Goal: Task Accomplishment & Management: Use online tool/utility

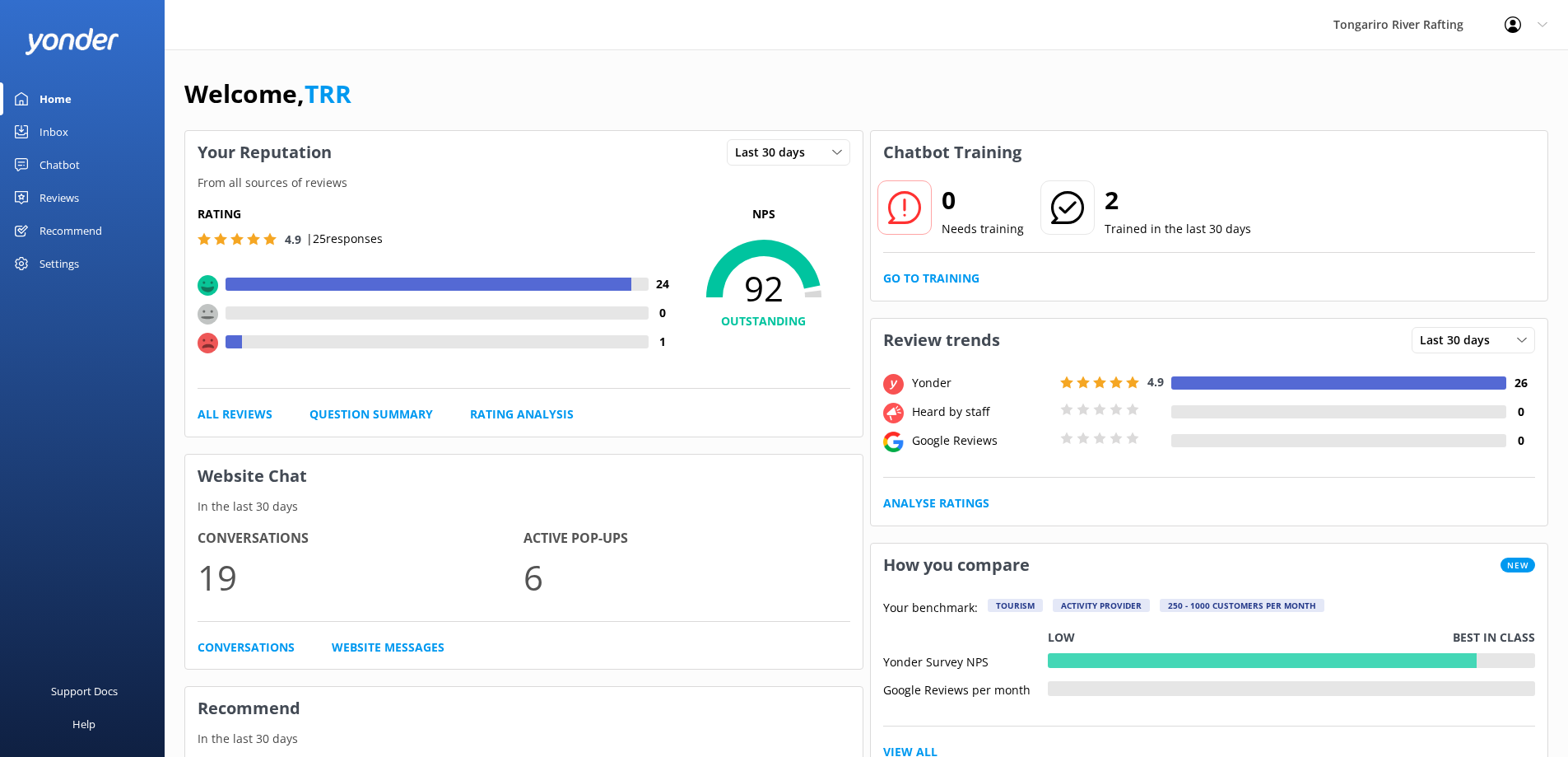
click at [64, 162] on div "Chatbot" at bounding box center [60, 165] width 40 height 33
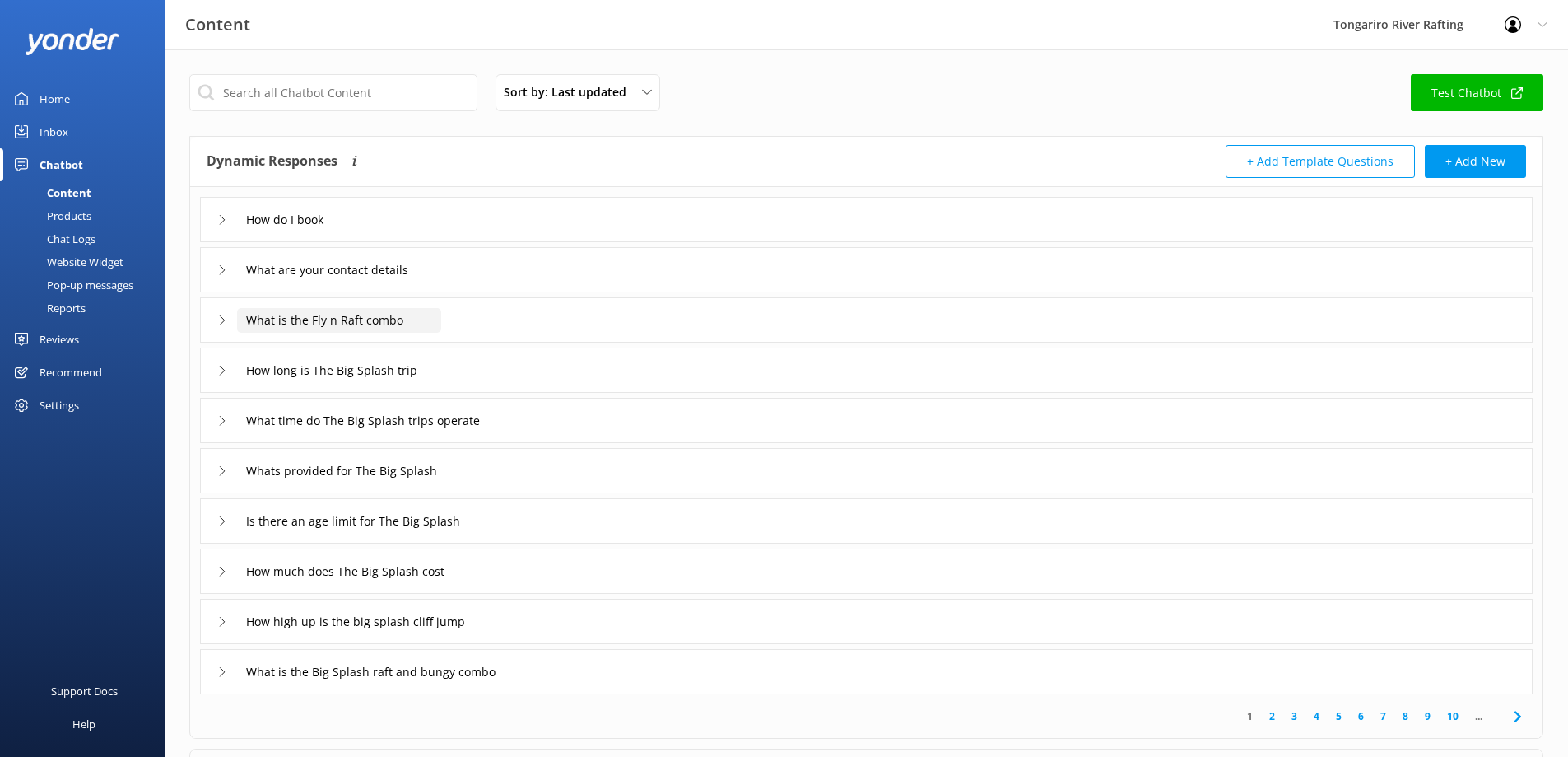
click at [367, 322] on input "What is the Fly n Raft combo" at bounding box center [338, 320] width 204 height 24
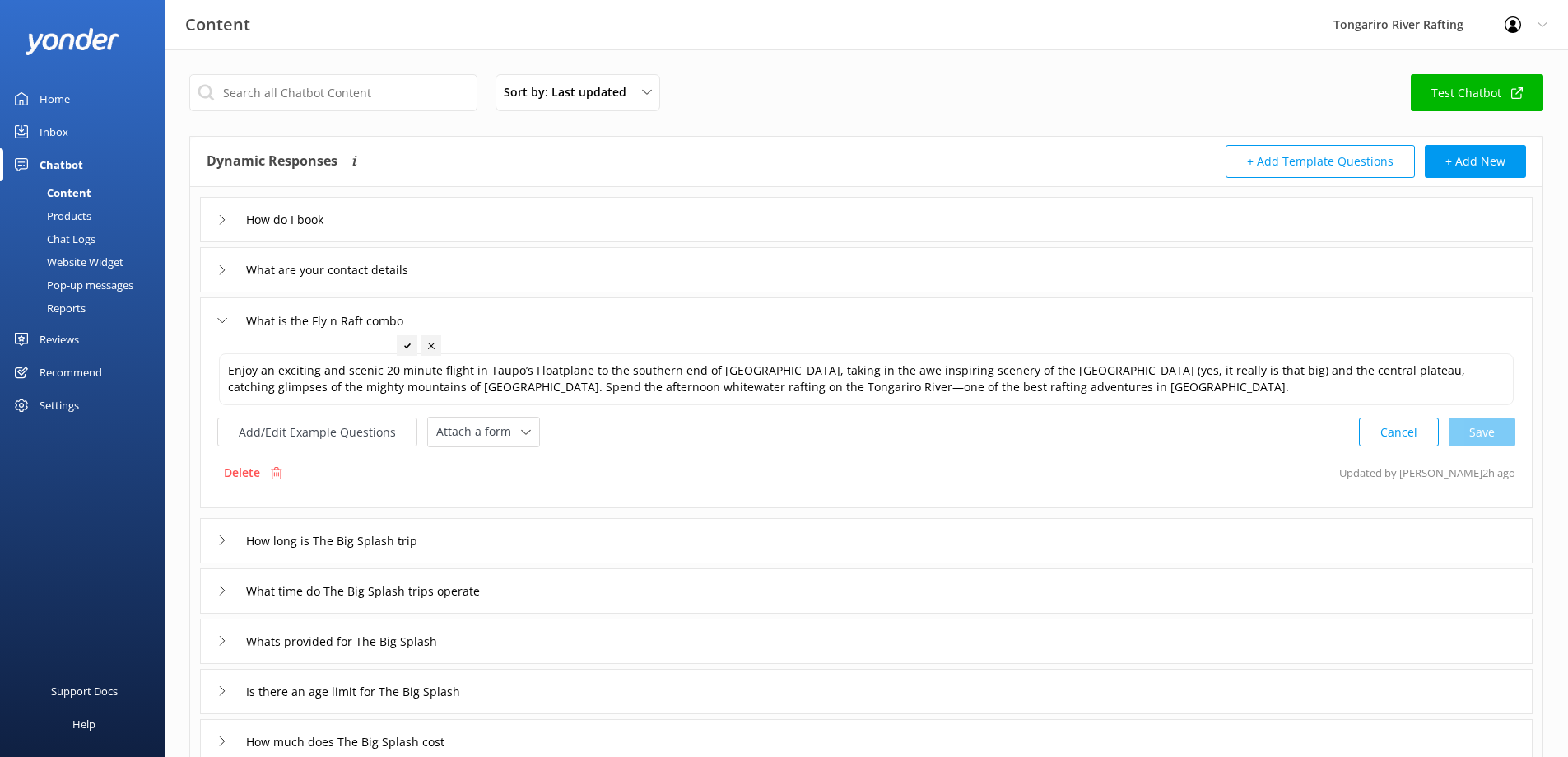
click at [637, 312] on div "What is the Fly n Raft combo" at bounding box center [866, 319] width 1333 height 45
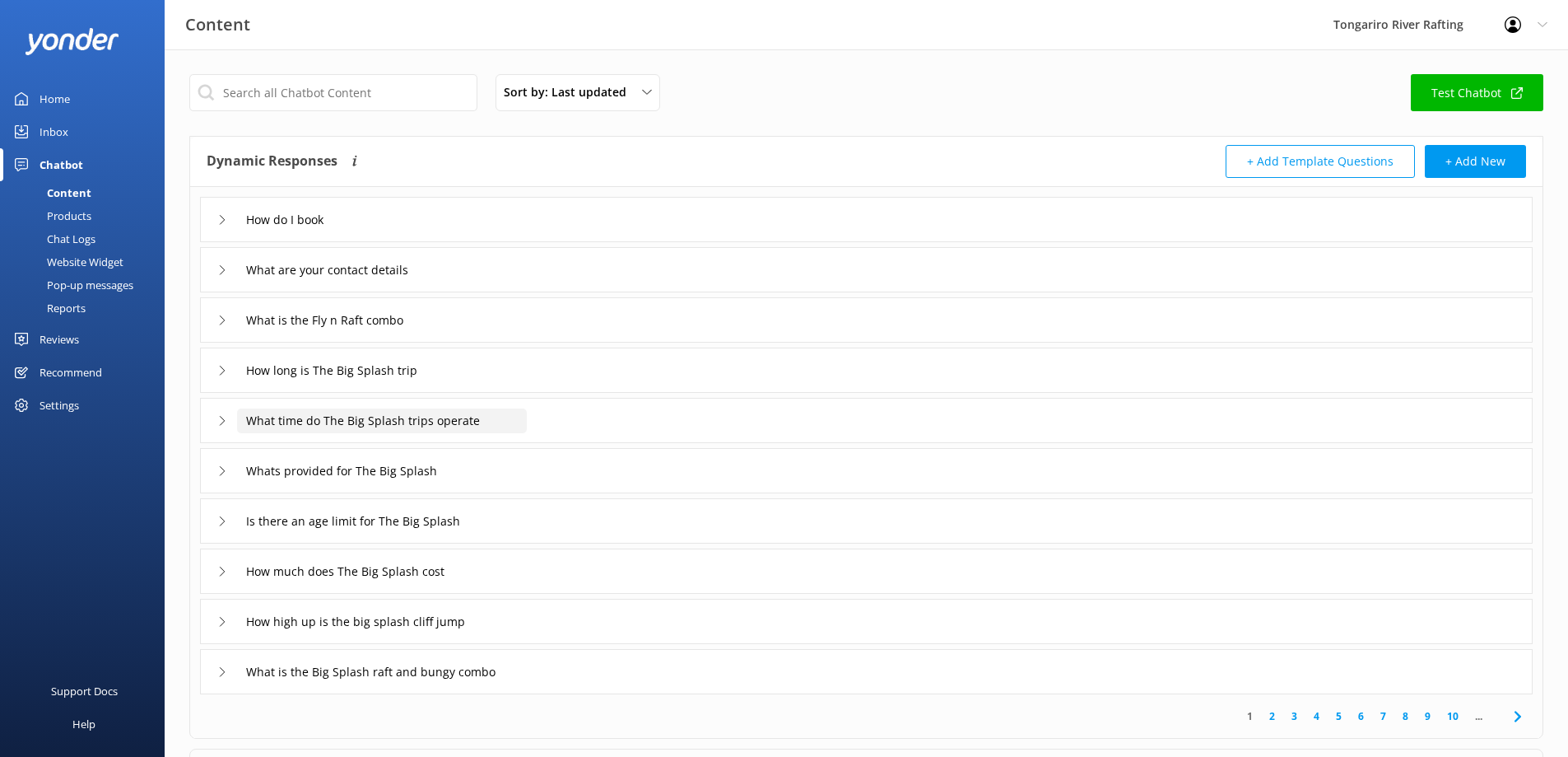
click at [470, 422] on input "What time do The Big Splash trips operate" at bounding box center [382, 420] width 290 height 24
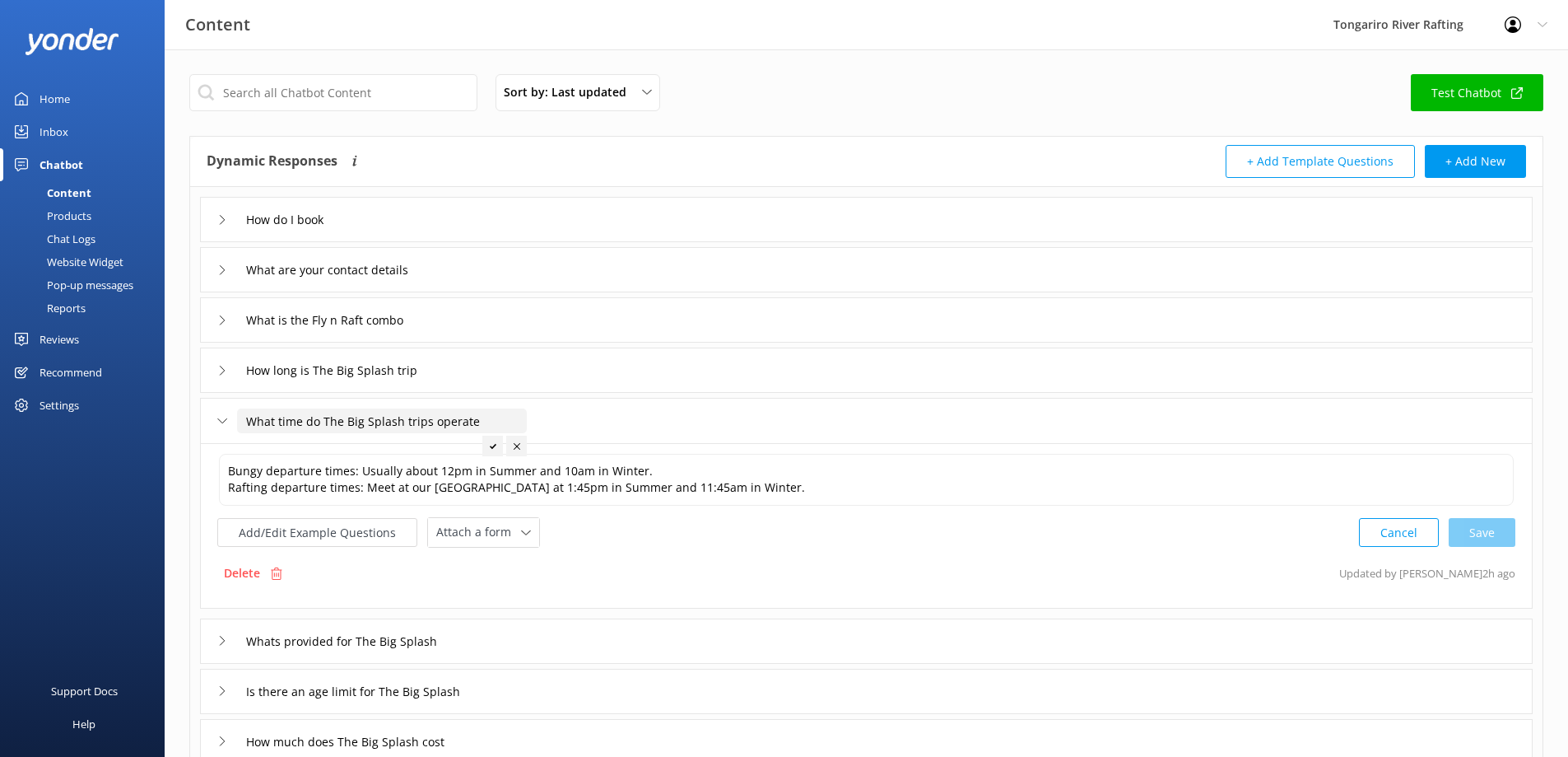
click at [470, 422] on input "What time do The Big Splash trips operate" at bounding box center [382, 420] width 290 height 24
click at [344, 95] on input "text" at bounding box center [333, 92] width 288 height 37
type input "Big splash"
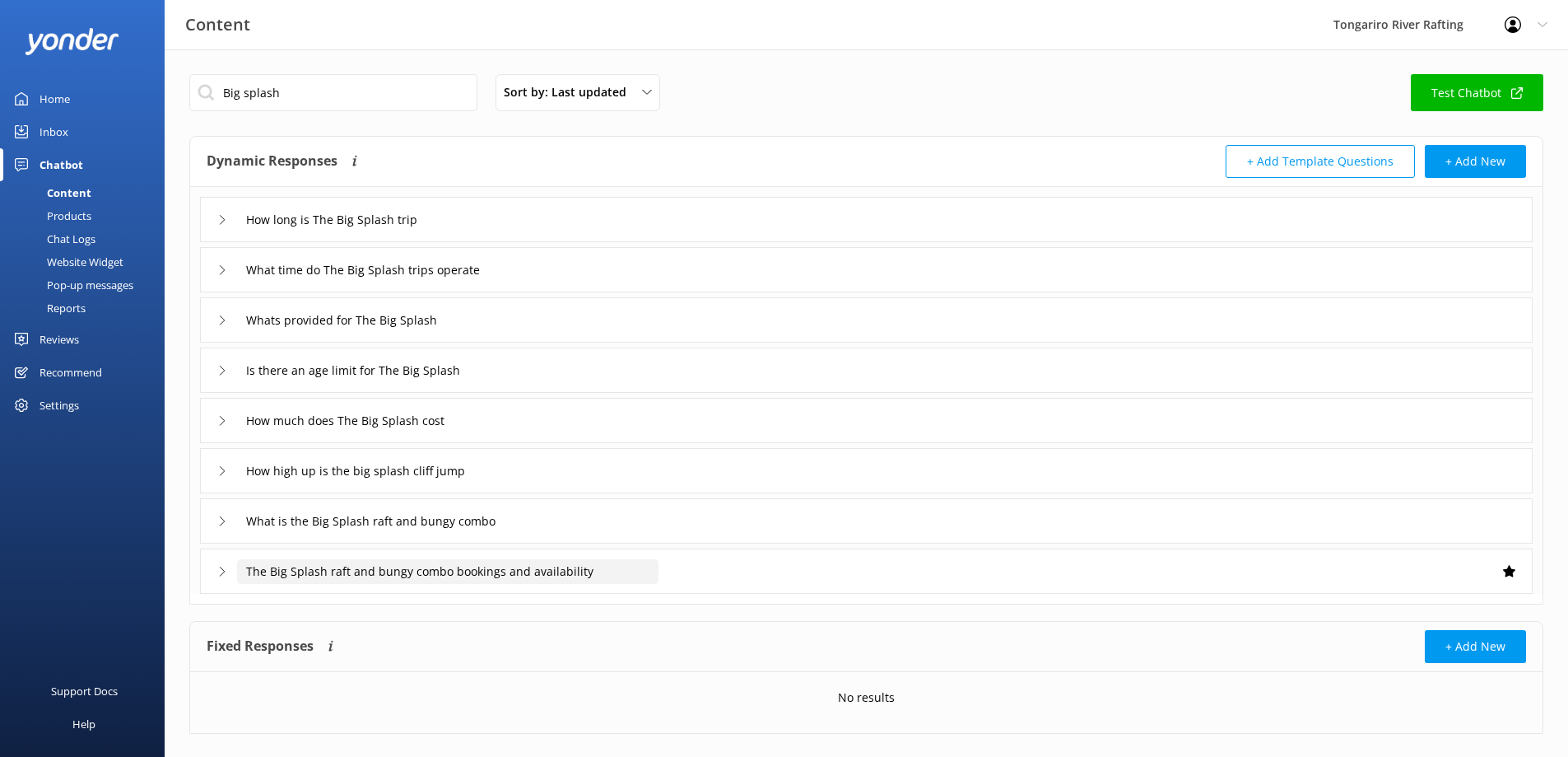
click at [323, 582] on input "The Big Splash raft and bungy combo bookings and availability" at bounding box center [448, 571] width 422 height 24
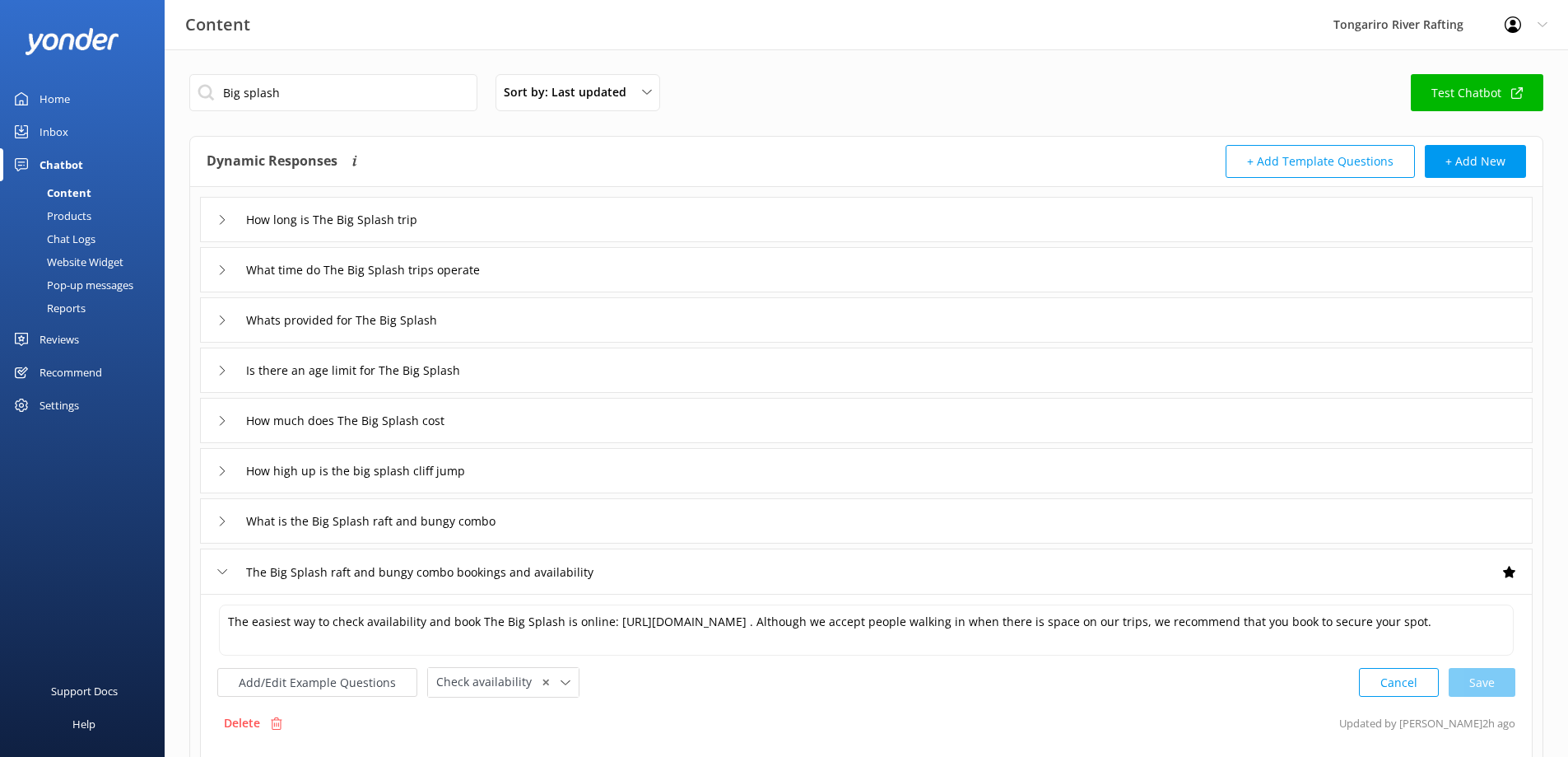
click at [66, 136] on div "Inbox" at bounding box center [54, 132] width 29 height 33
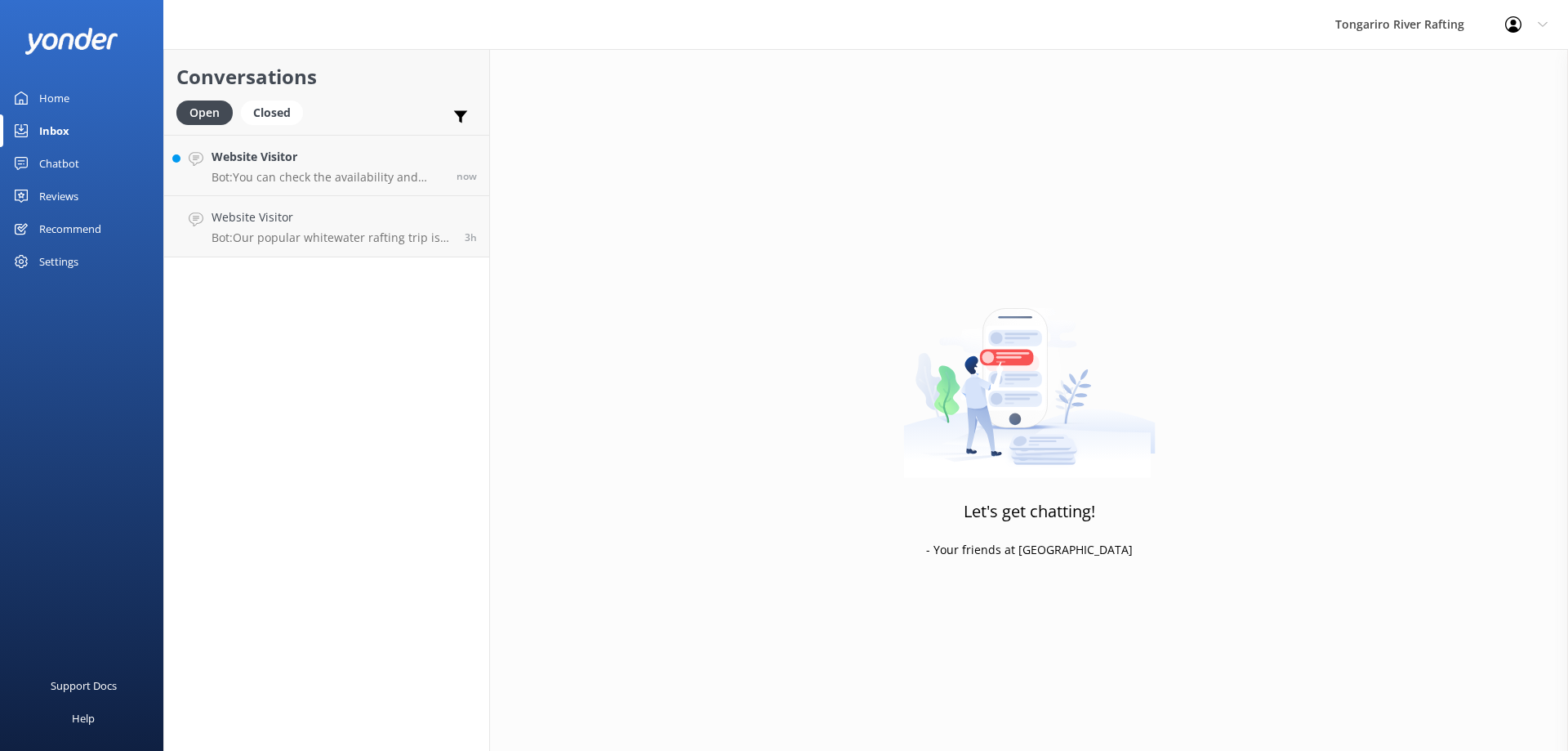
click at [85, 103] on link "Home" at bounding box center [82, 98] width 164 height 33
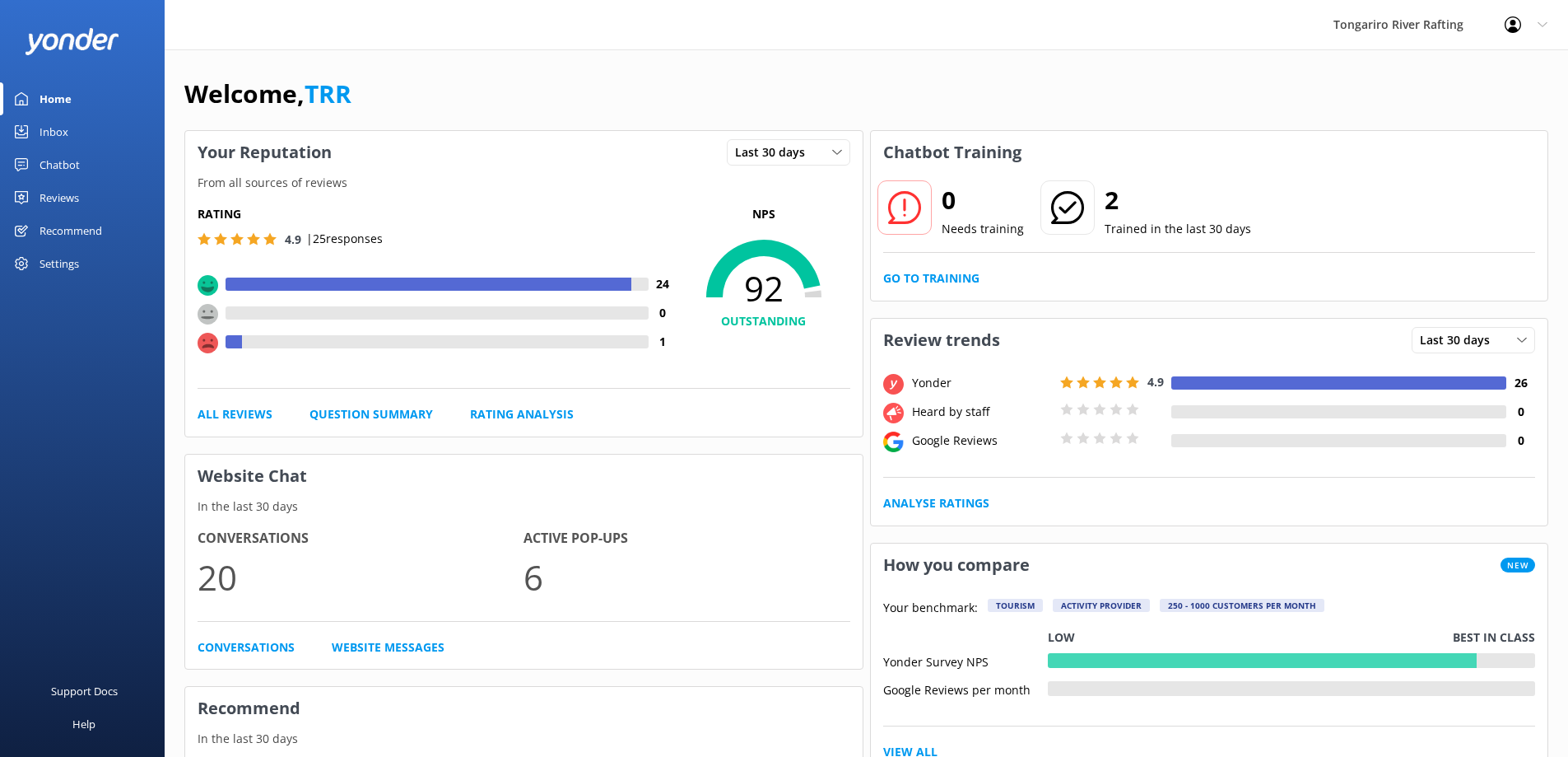
click at [87, 126] on link "Inbox" at bounding box center [82, 132] width 165 height 33
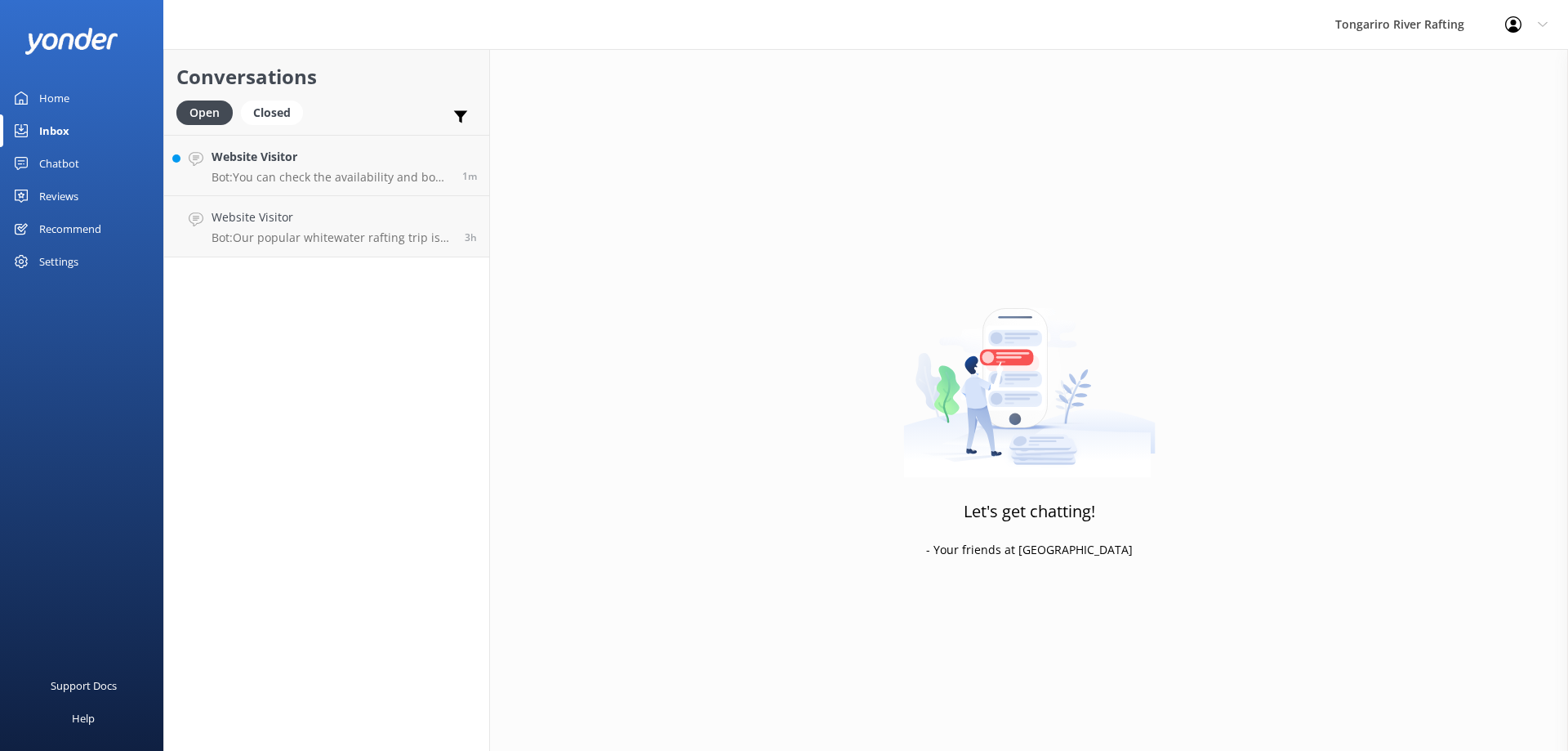
click at [96, 164] on link "Chatbot" at bounding box center [82, 164] width 164 height 33
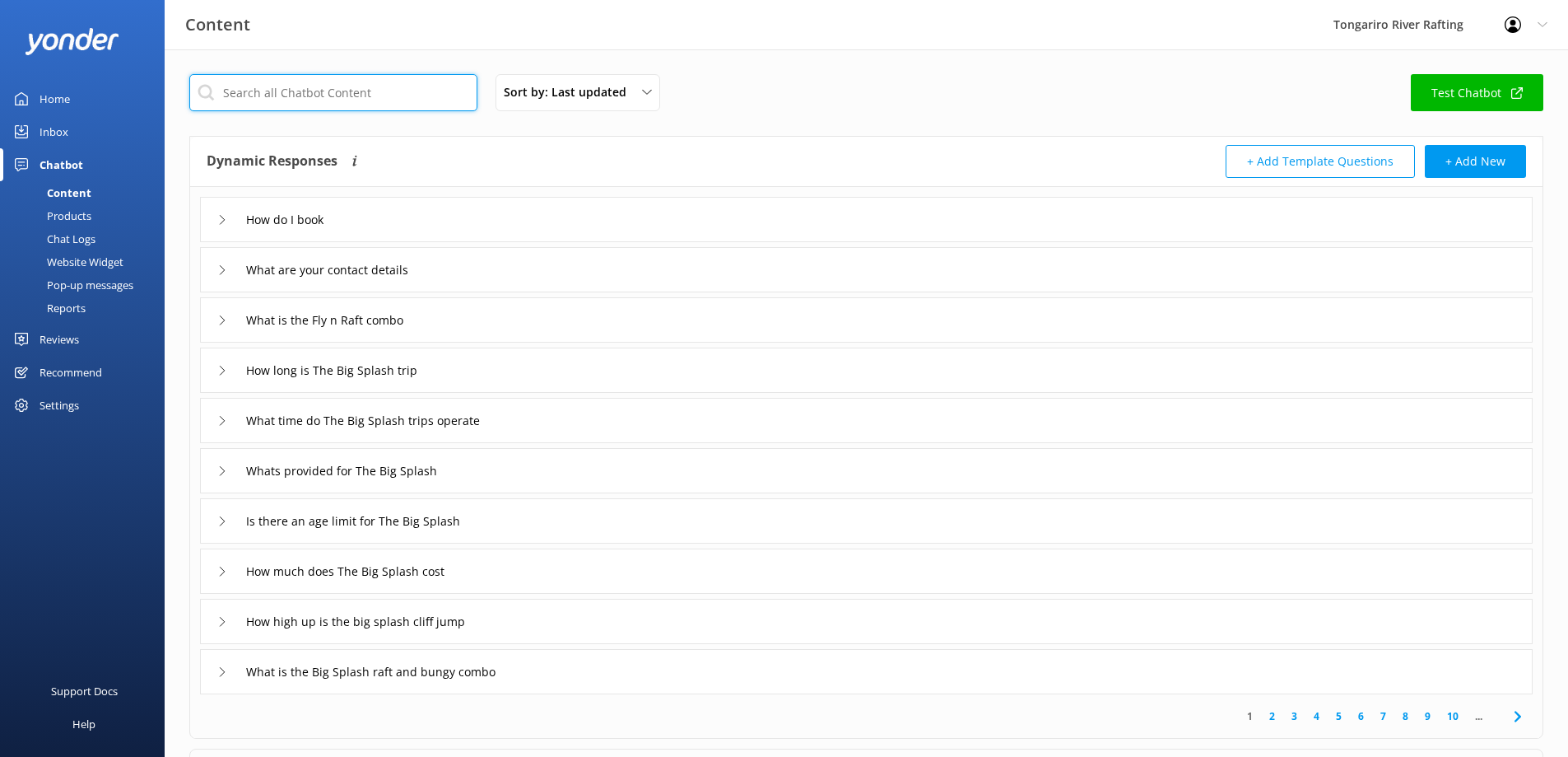
click at [259, 97] on input "text" at bounding box center [333, 92] width 288 height 37
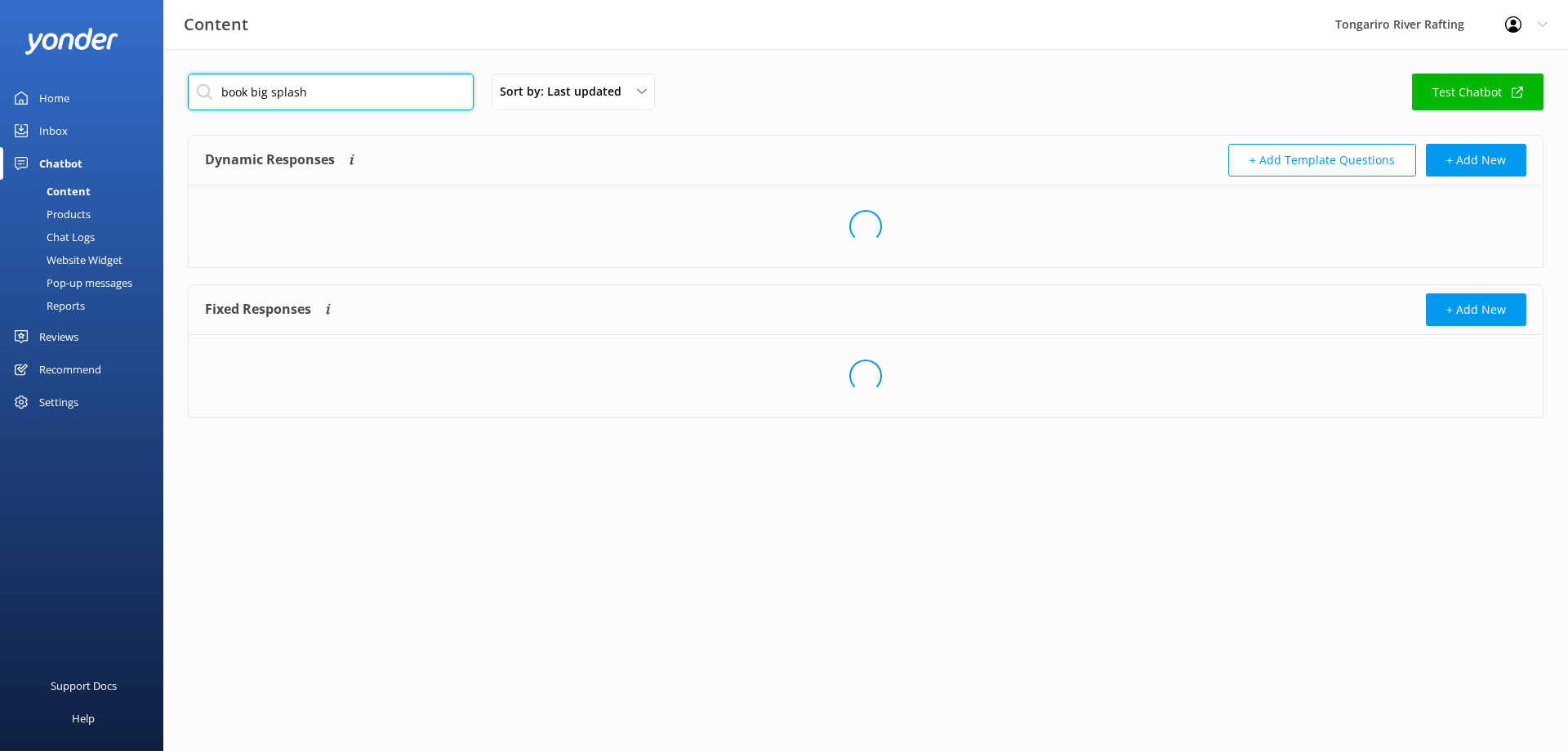
type input "book big splash"
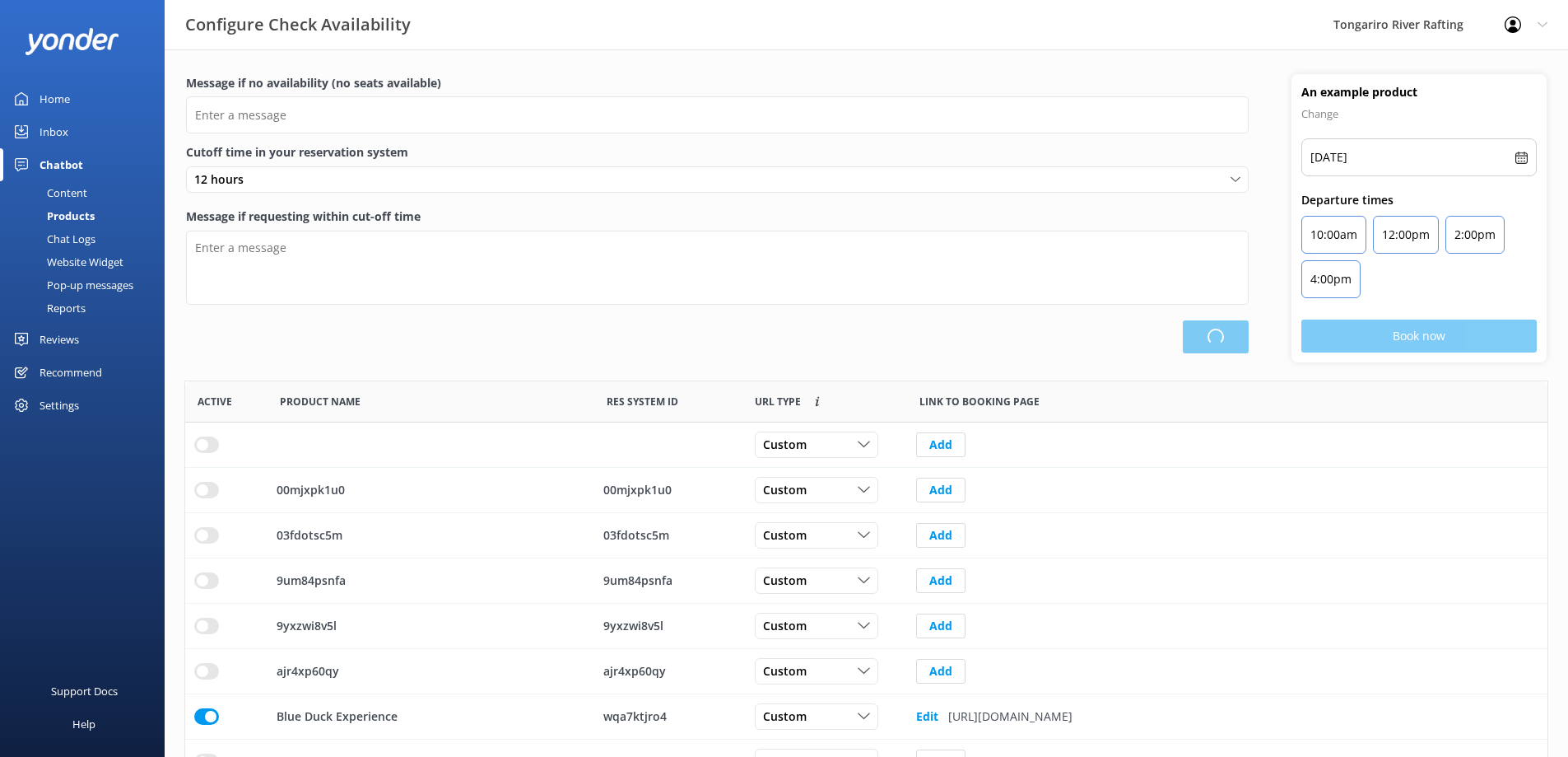
type input "There are no seats available, please check an alternative day"
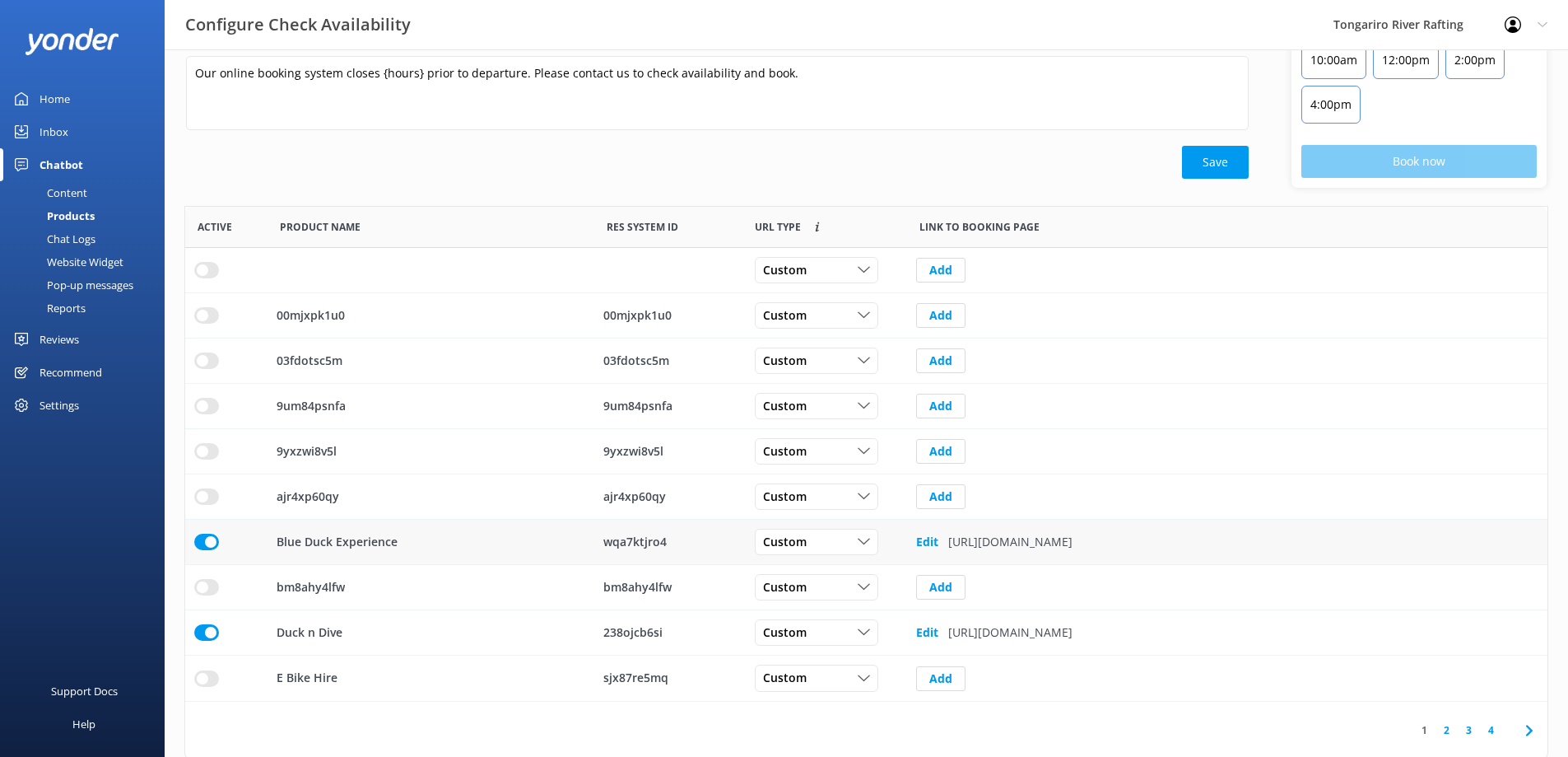
scroll to position [177, 0]
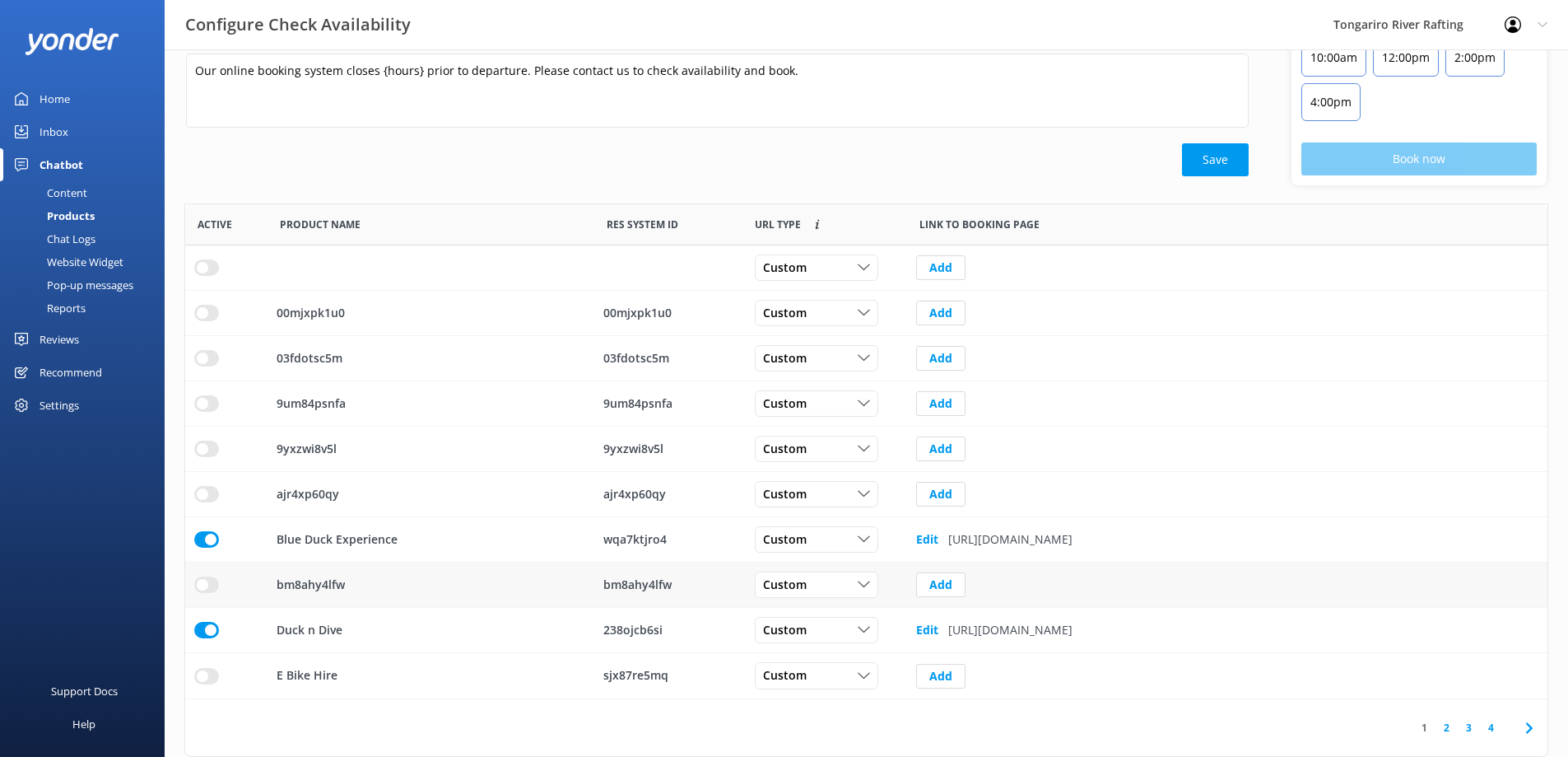
click at [314, 593] on p "bm8ahy4lfw" at bounding box center [311, 584] width 69 height 18
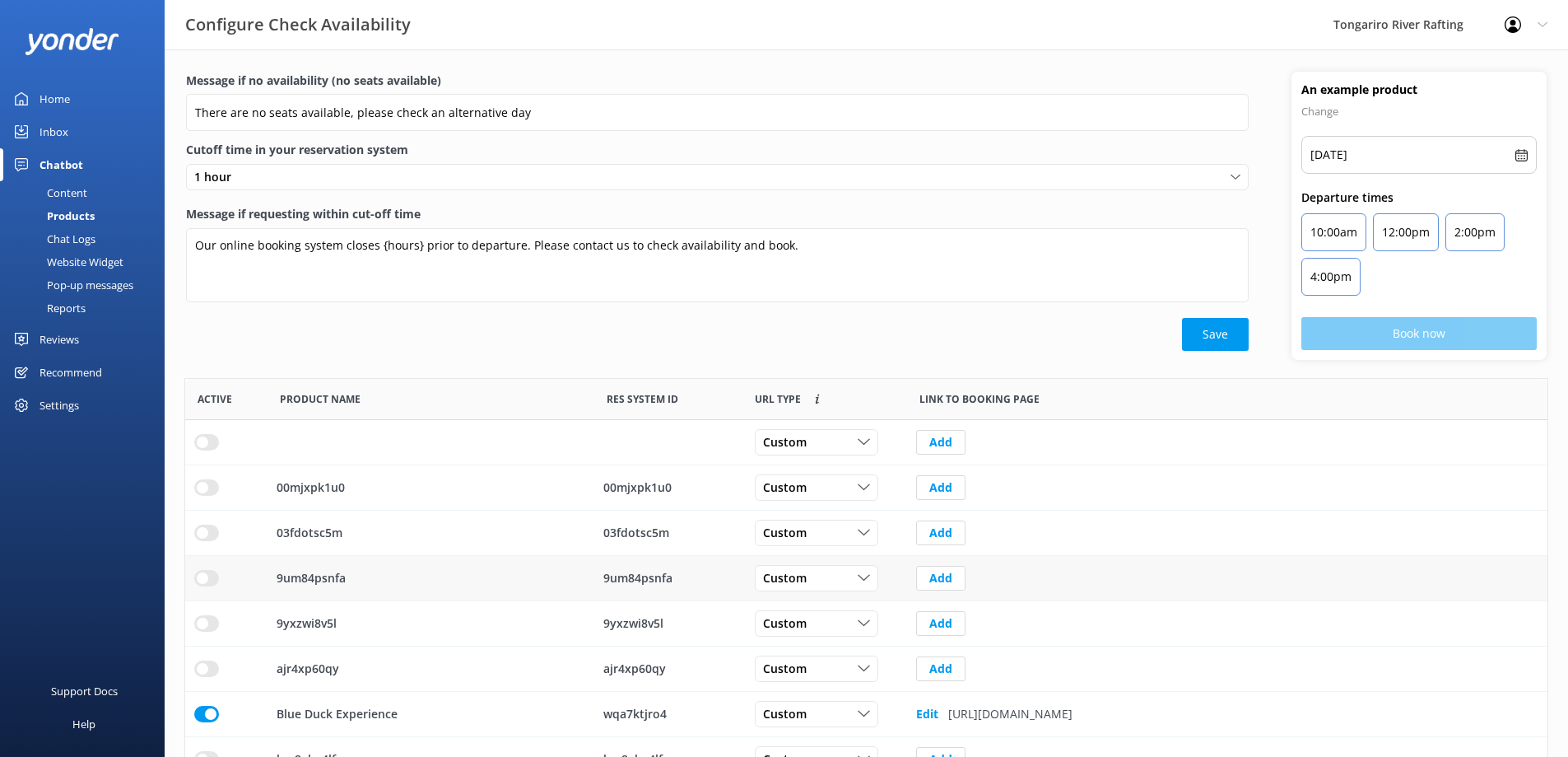
scroll to position [0, 0]
click at [664, 492] on div "00mjxpk1u0" at bounding box center [668, 490] width 130 height 18
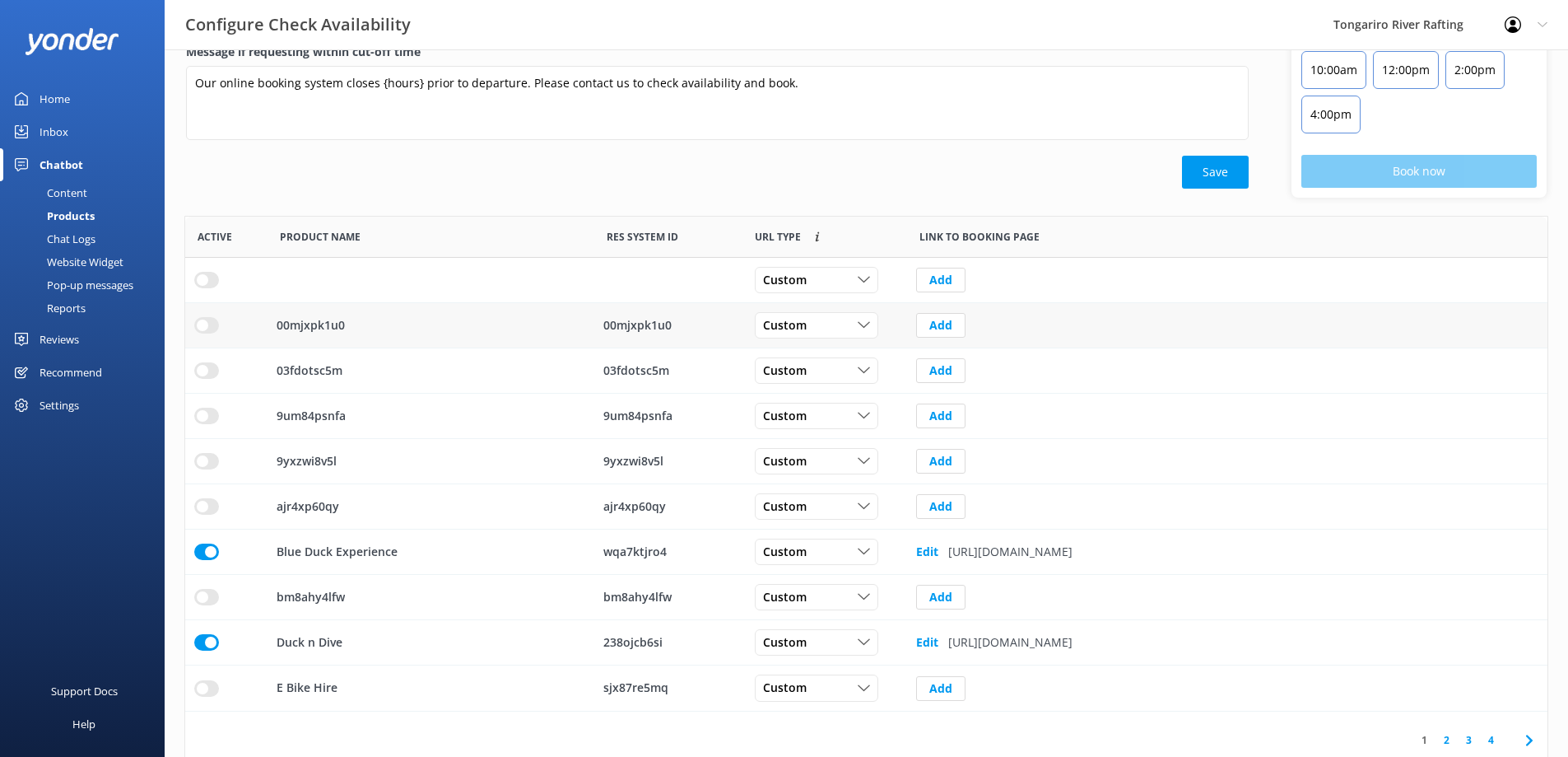
scroll to position [177, 0]
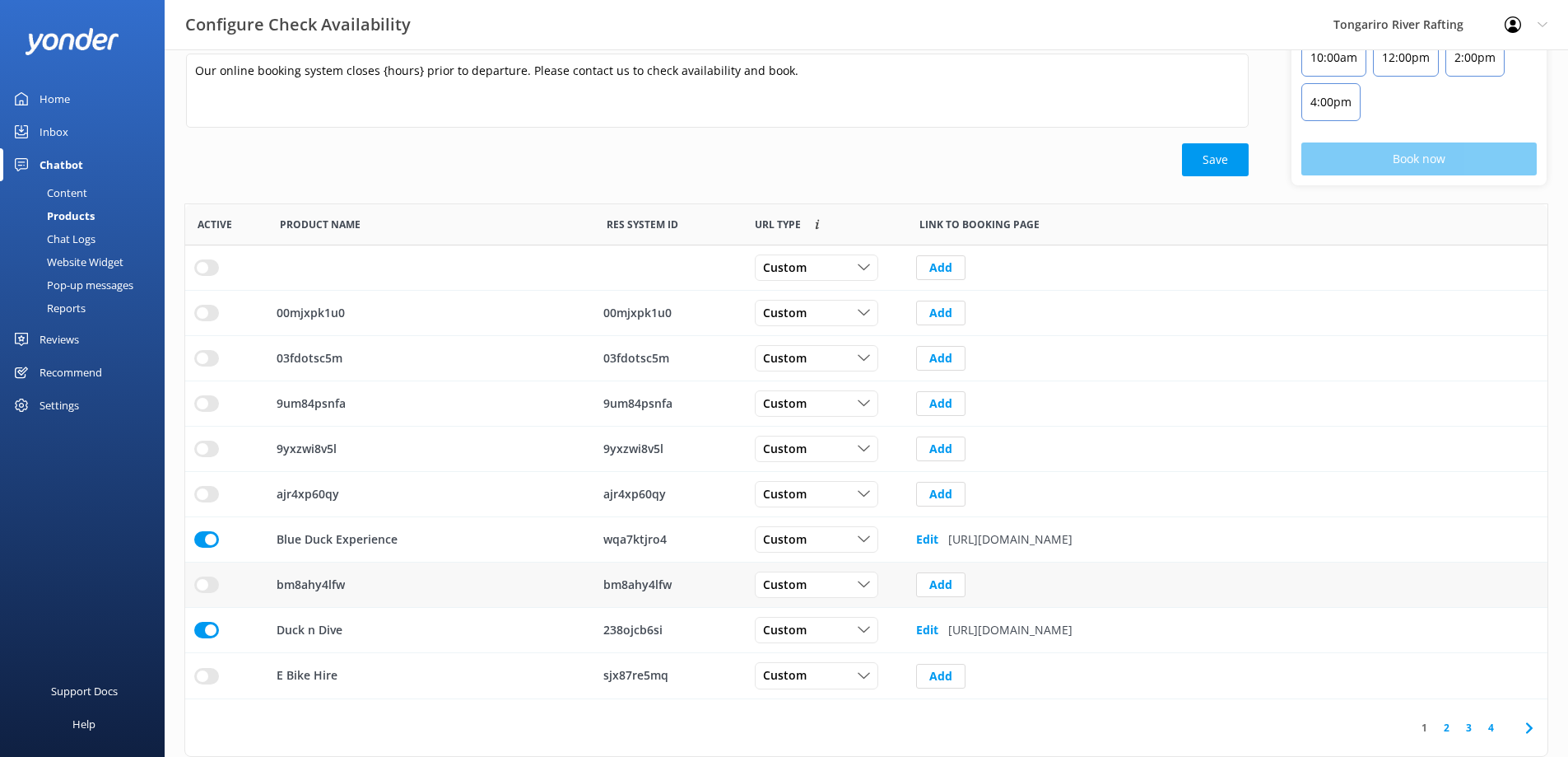
click at [212, 583] on input "row" at bounding box center [207, 584] width 24 height 16
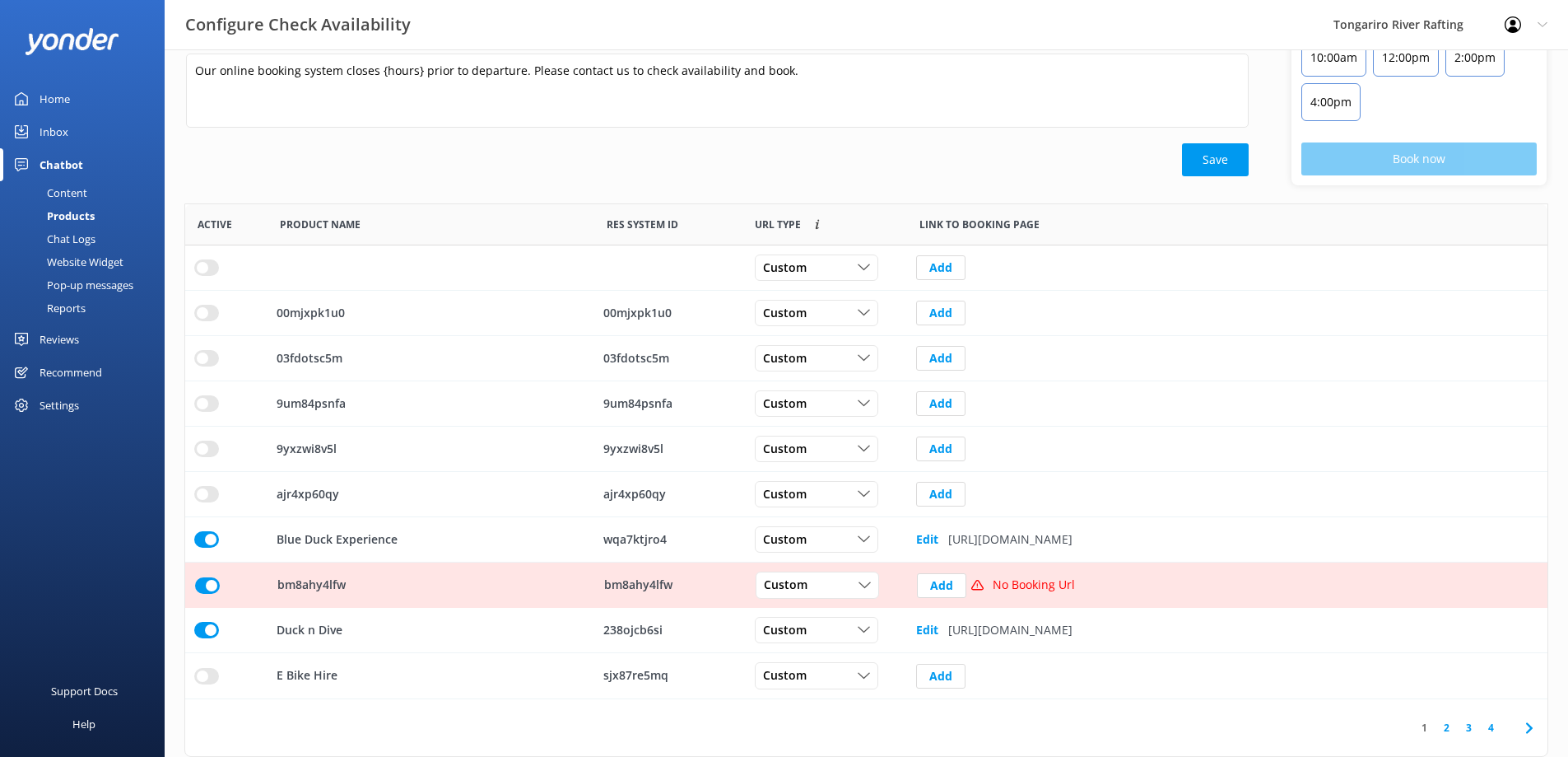
click at [202, 588] on input "row" at bounding box center [207, 585] width 24 height 16
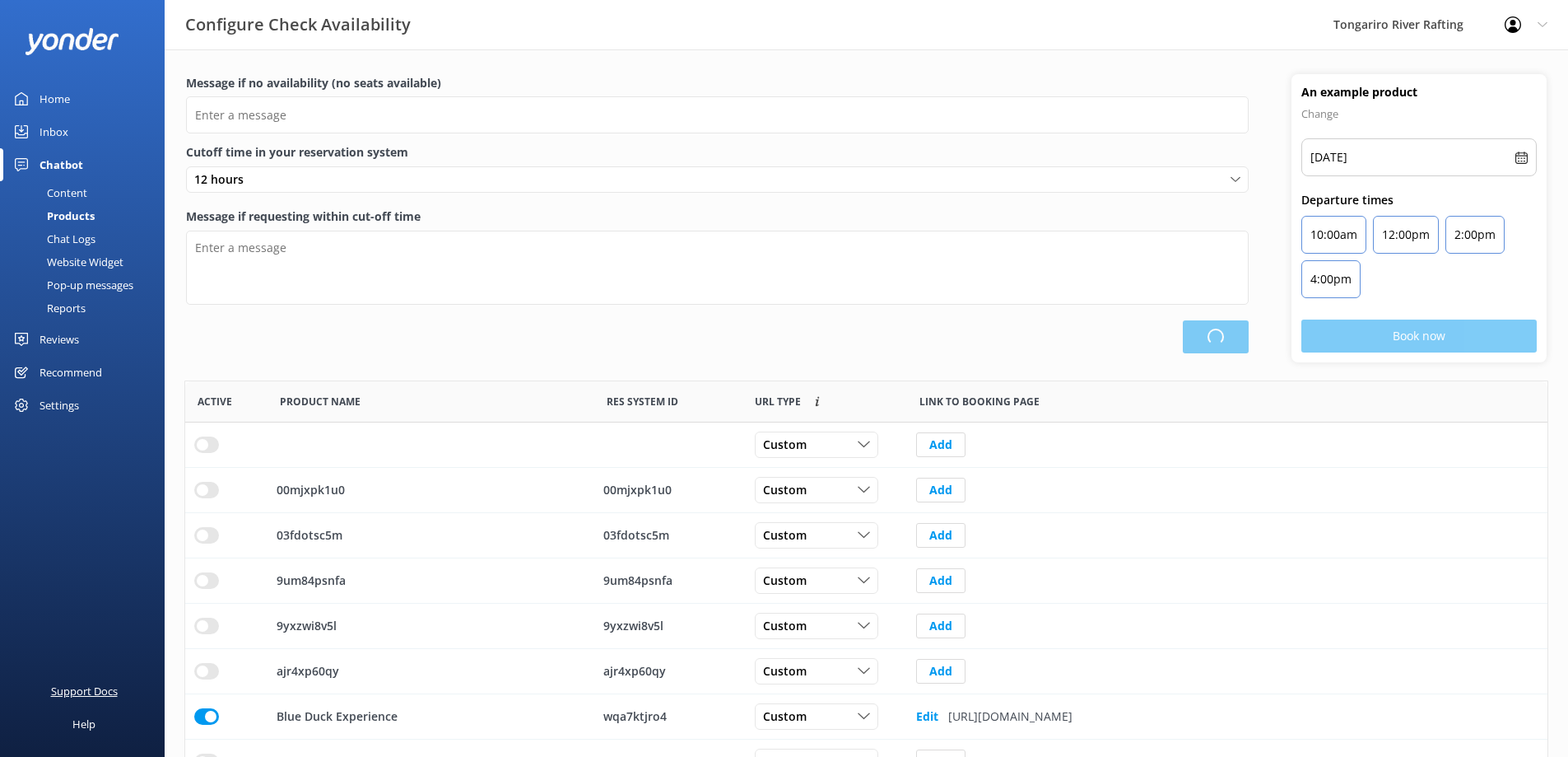
scroll to position [13, 13]
type input "There are no seats available, please check an alternative day"
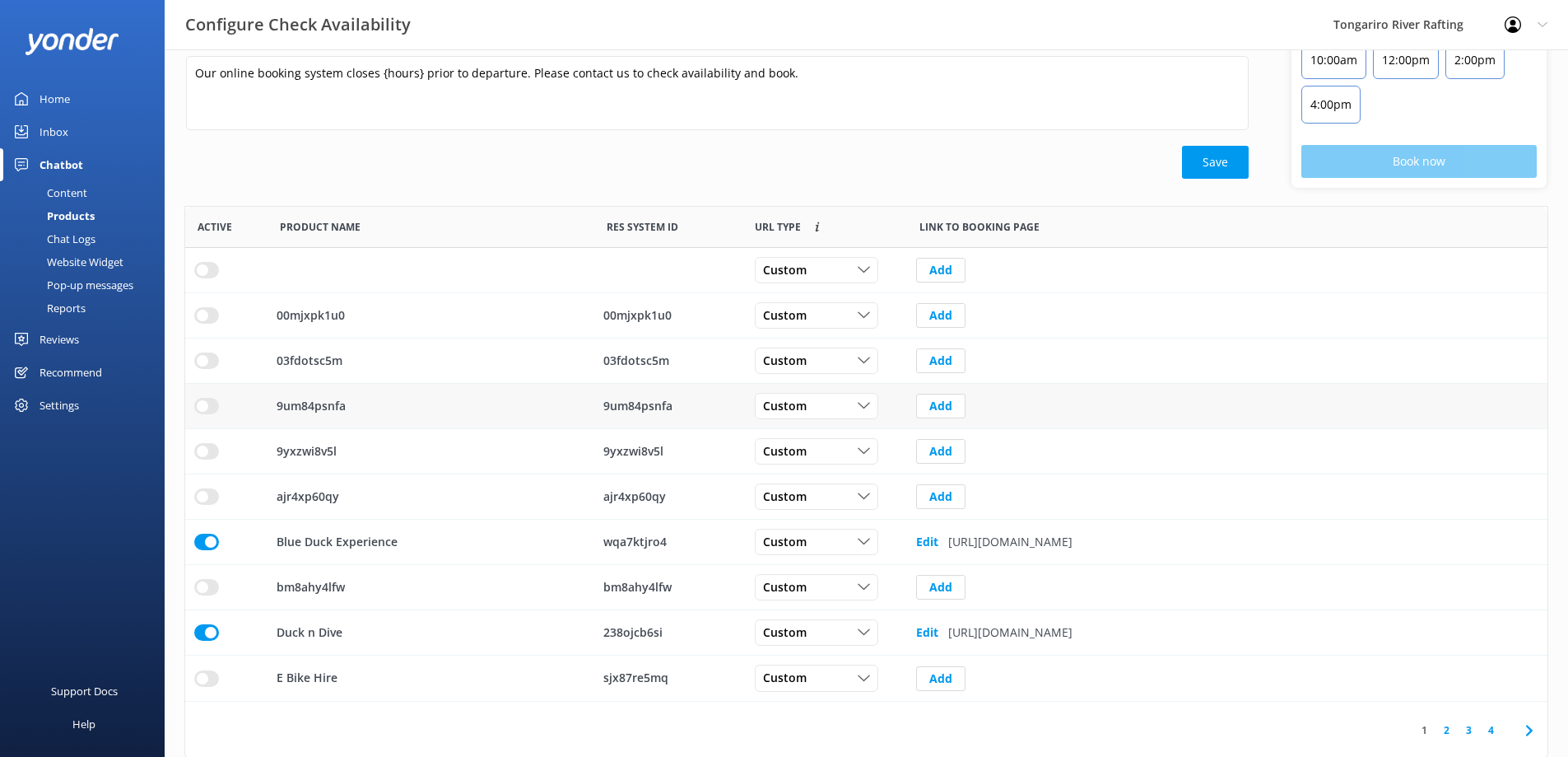
scroll to position [177, 0]
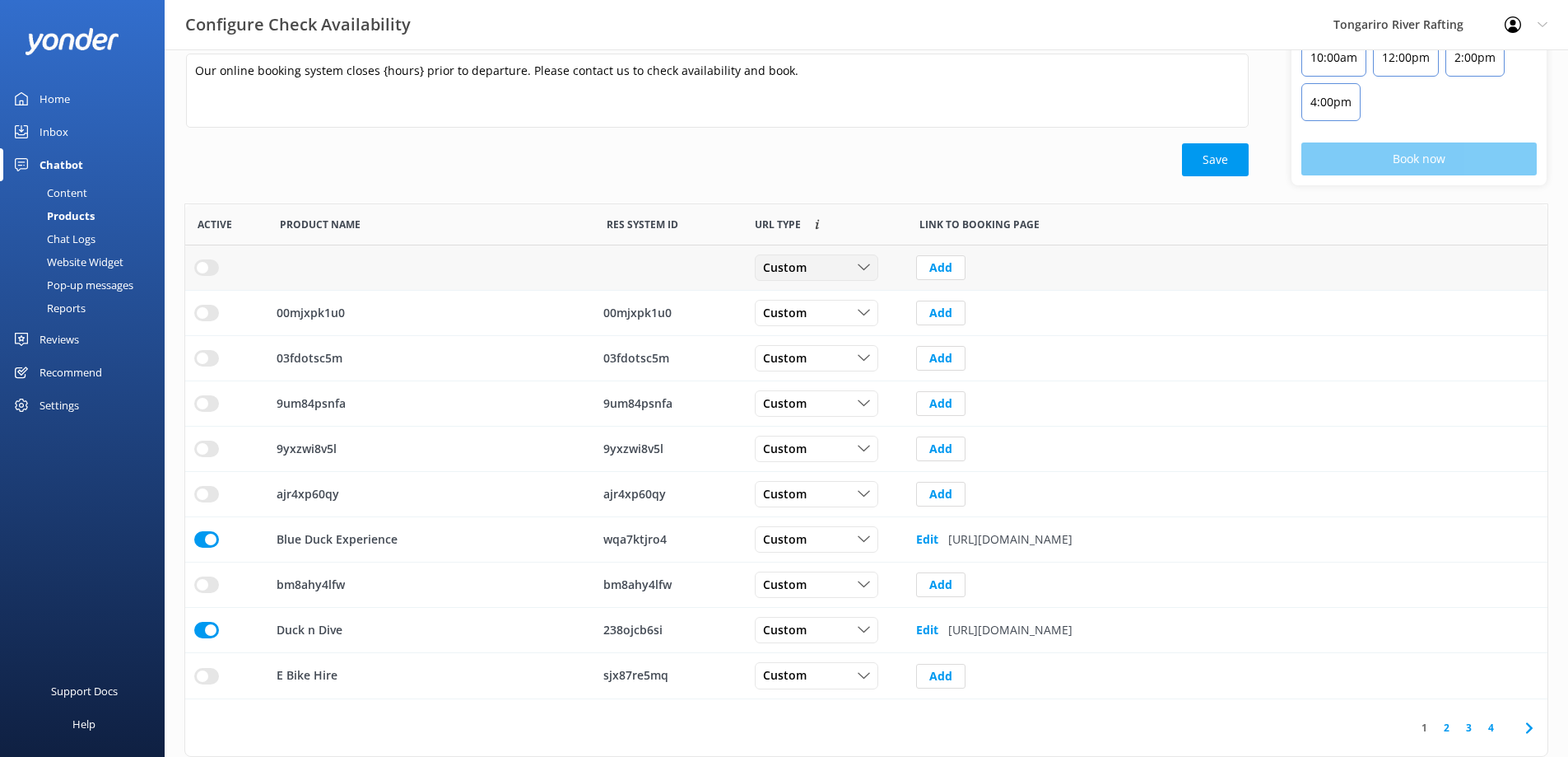
click at [846, 264] on div "Custom" at bounding box center [817, 267] width 115 height 18
click at [931, 261] on button "Add" at bounding box center [941, 267] width 49 height 24
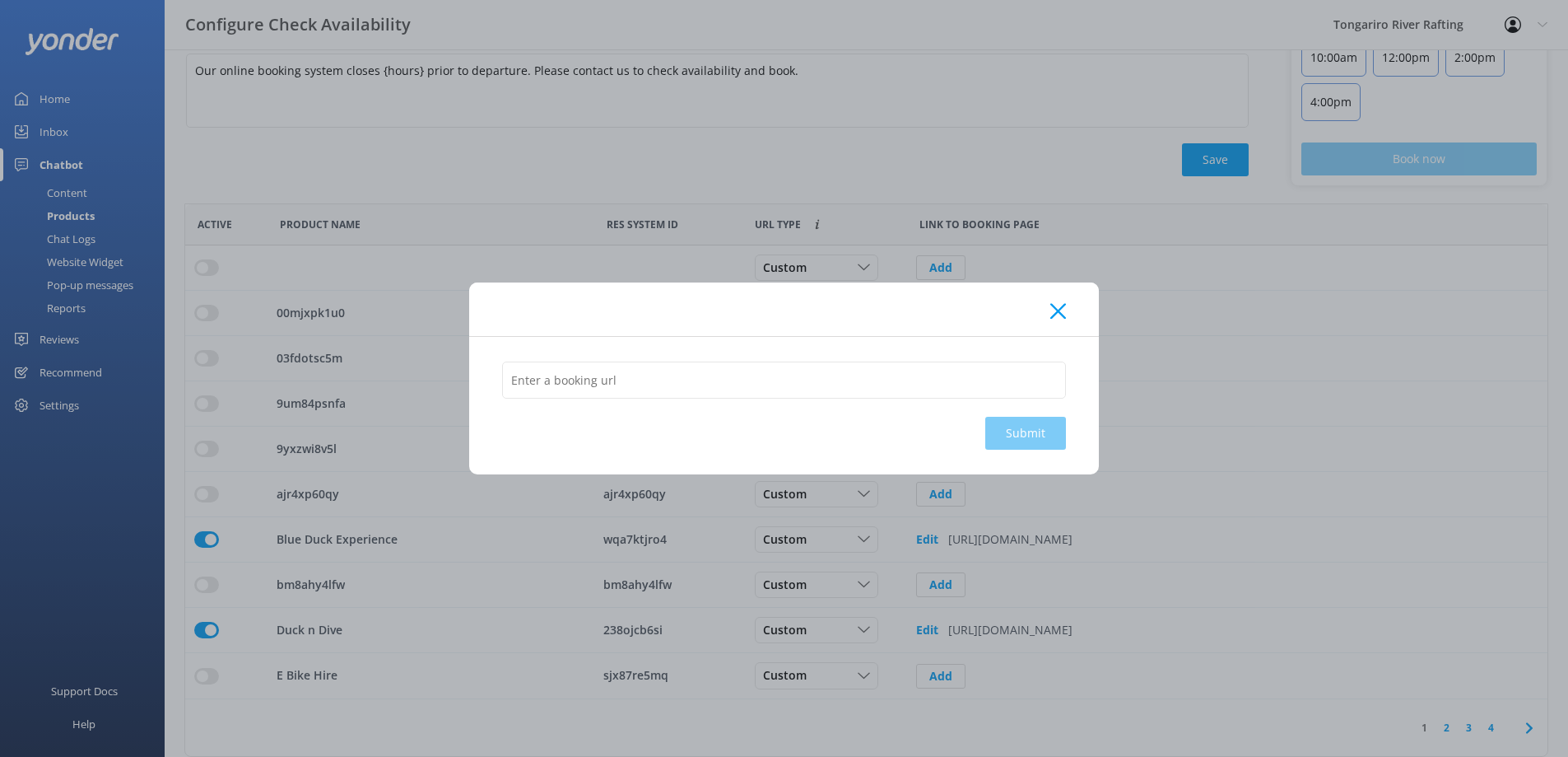
click at [1054, 310] on icon at bounding box center [1058, 311] width 16 height 16
